Goal: Find specific page/section: Find specific page/section

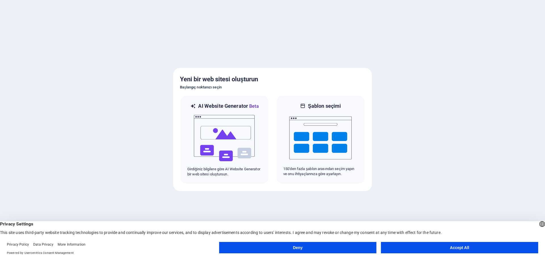
click at [318, 244] on button "Deny" at bounding box center [297, 247] width 157 height 11
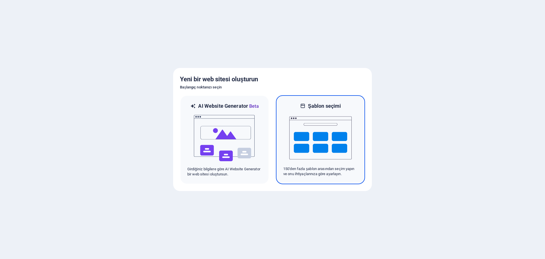
click at [303, 161] on img at bounding box center [321, 137] width 63 height 57
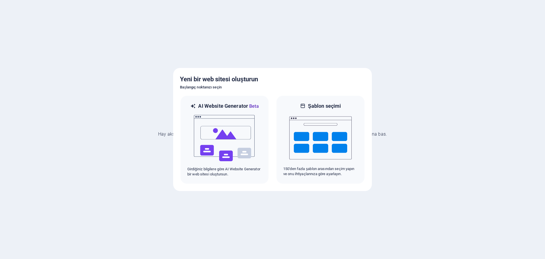
drag, startPoint x: 130, startPoint y: 121, endPoint x: 171, endPoint y: 131, distance: 42.3
click at [130, 121] on div at bounding box center [272, 129] width 545 height 259
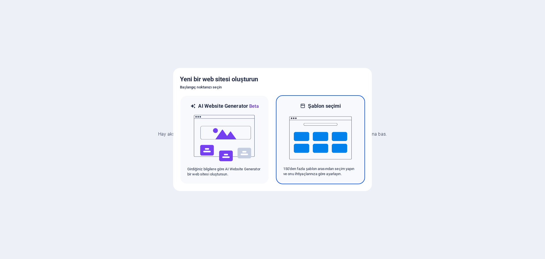
drag, startPoint x: 165, startPoint y: 134, endPoint x: 302, endPoint y: 140, distance: 137.1
click at [250, 143] on body "[DOMAIN_NAME] Hay aksi! Geri almak için [Ctrl] + [Z] tuşlarına bas. Şaka yapıyo…" at bounding box center [272, 129] width 545 height 259
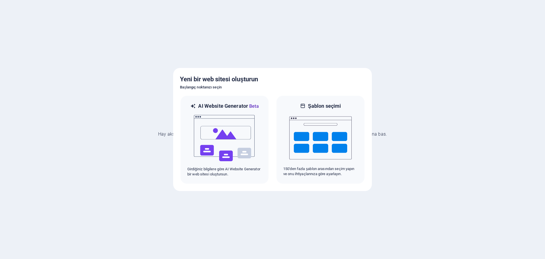
click at [396, 134] on div at bounding box center [272, 129] width 545 height 259
click at [384, 132] on div at bounding box center [272, 129] width 545 height 259
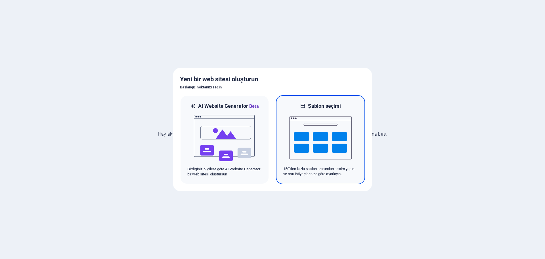
click at [301, 162] on img at bounding box center [321, 137] width 63 height 57
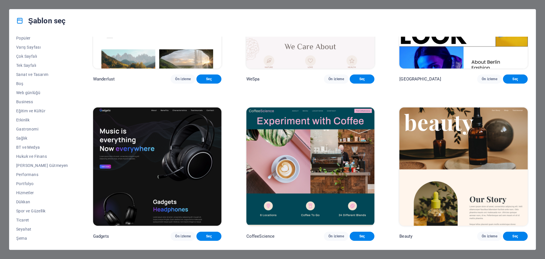
scroll to position [2727, 0]
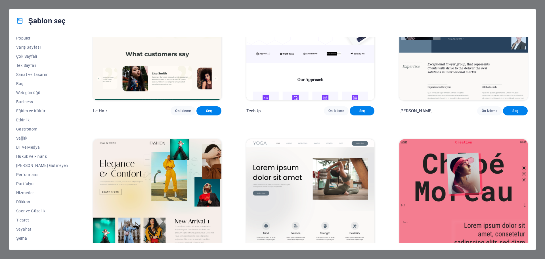
click at [545, 147] on div "Şablon seç Tüm Şablonlar Şablonlarım Yeni Popüler Varış Sayfası Çok Sayfalı Tek…" at bounding box center [272, 129] width 545 height 259
